Goal: Information Seeking & Learning: Learn about a topic

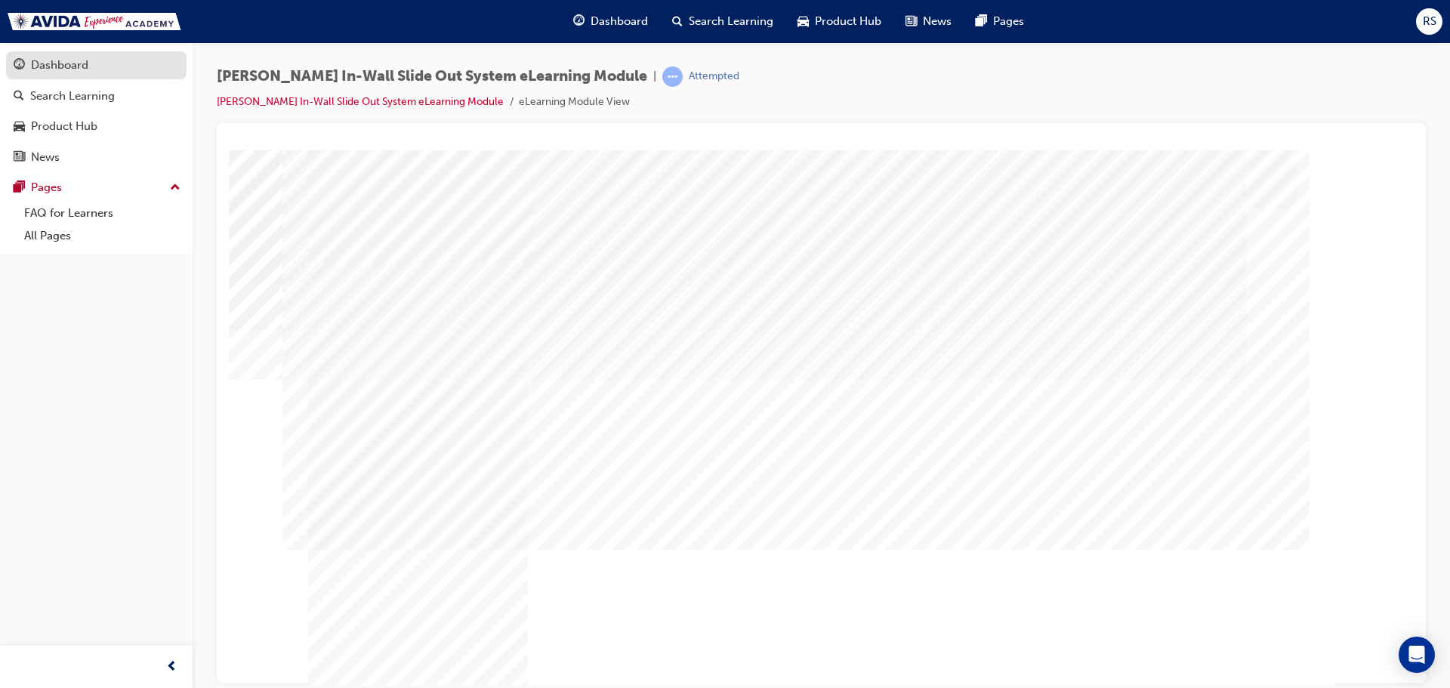
click at [35, 60] on div "Dashboard" at bounding box center [59, 65] width 57 height 17
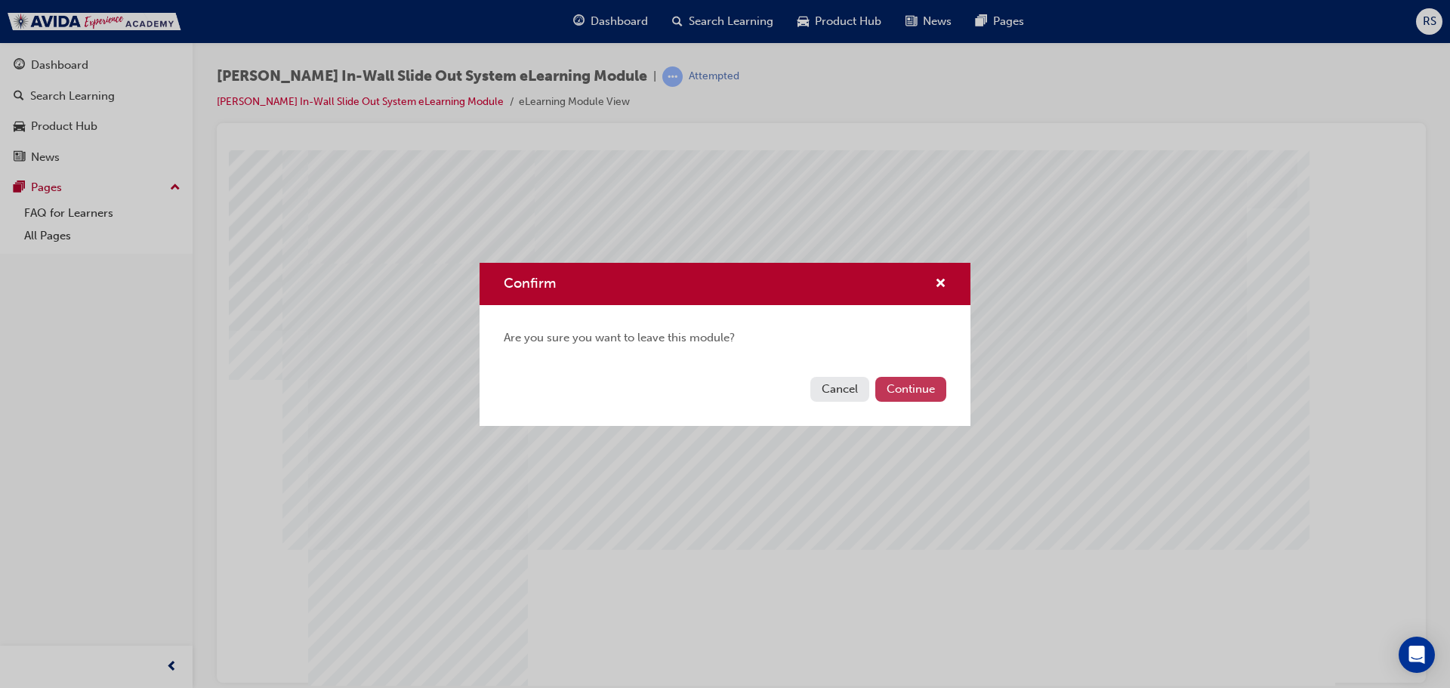
click at [902, 390] on button "Continue" at bounding box center [910, 389] width 71 height 25
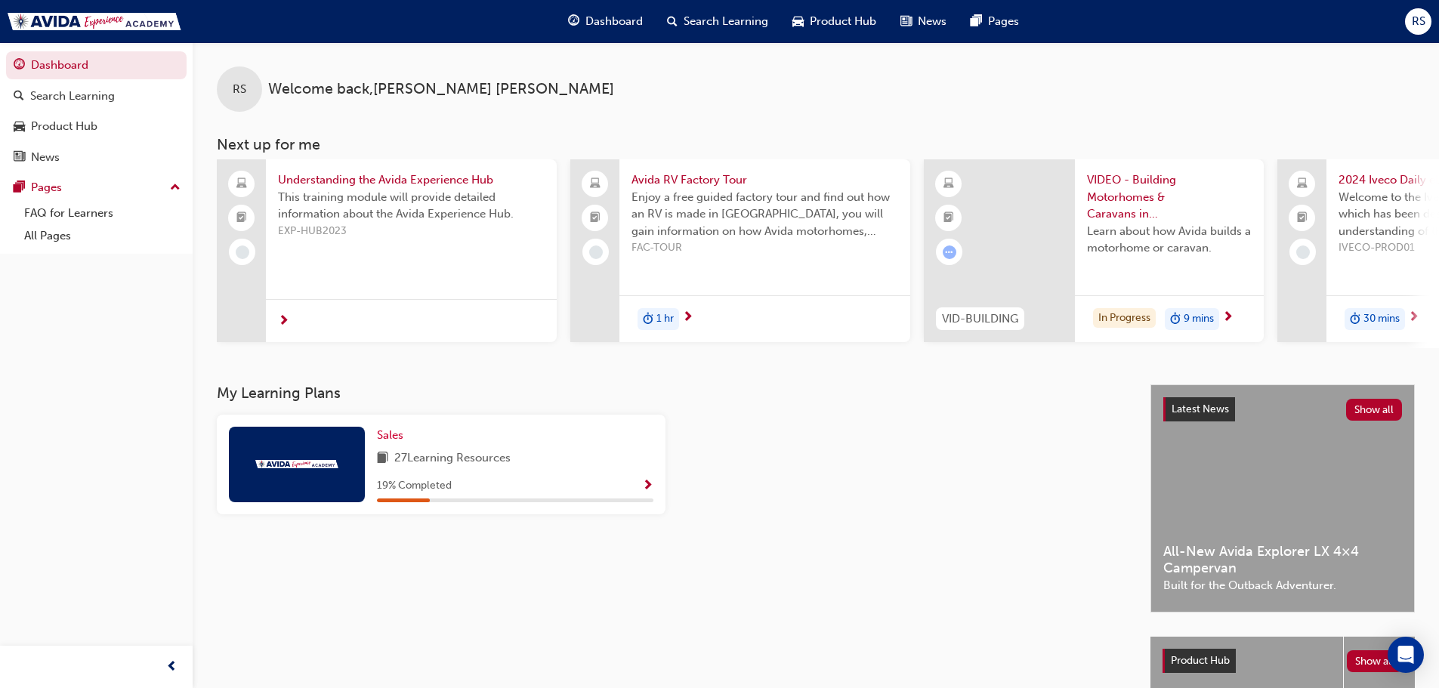
click at [442, 468] on span "27 Learning Resources" at bounding box center [452, 458] width 116 height 19
click at [651, 488] on span "Show Progress" at bounding box center [647, 487] width 11 height 14
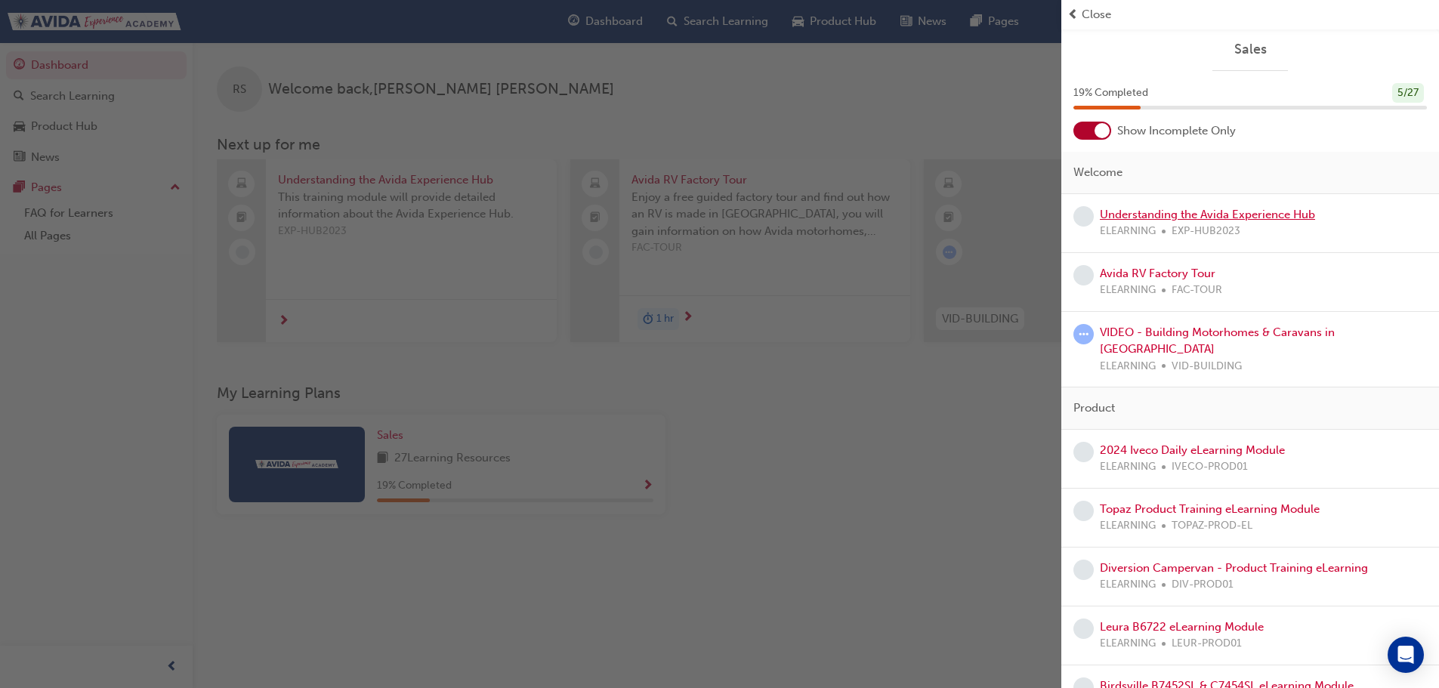
click at [1282, 214] on link "Understanding the Avida Experience Hub" at bounding box center [1207, 215] width 215 height 14
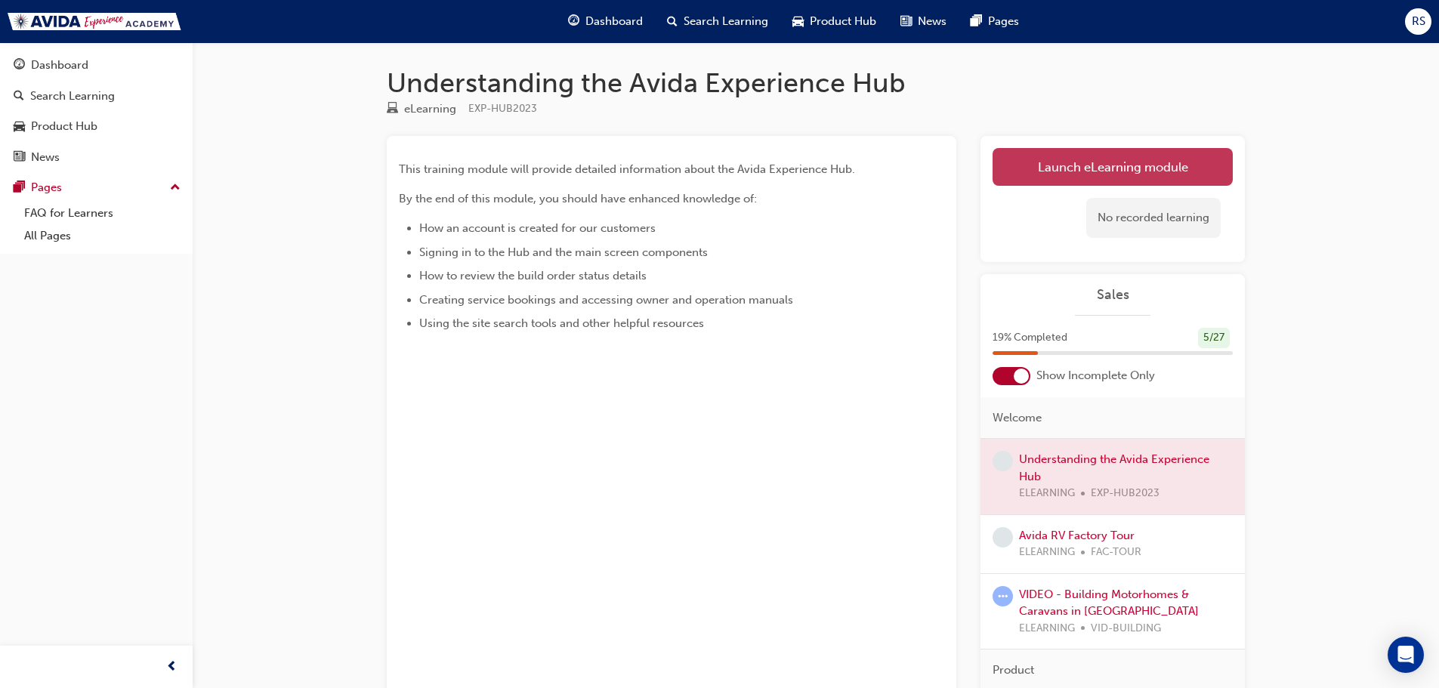
click at [1185, 173] on link "Launch eLearning module" at bounding box center [1112, 167] width 240 height 38
